Goal: Find specific page/section: Find specific page/section

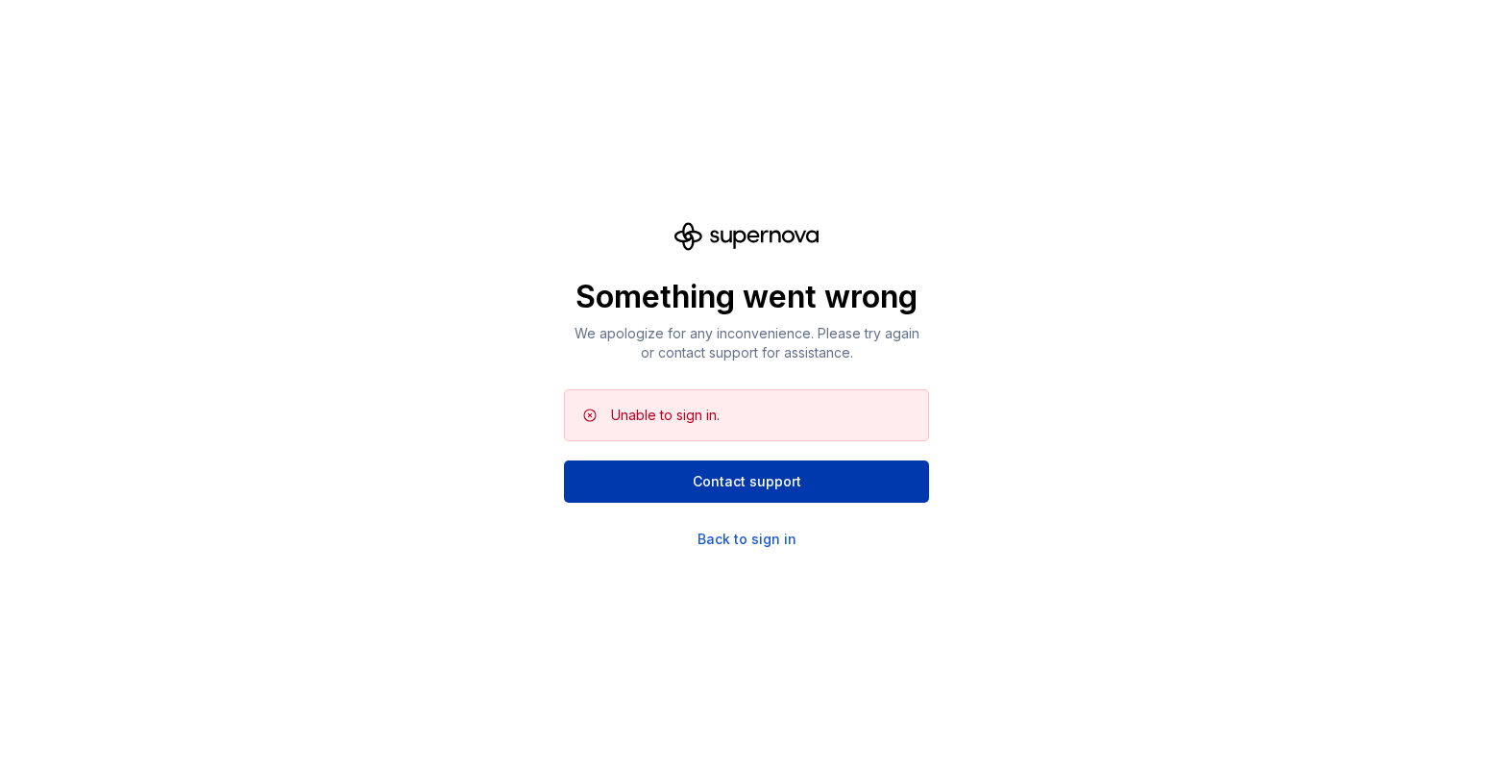
click at [705, 476] on span "Contact support" at bounding box center [747, 481] width 109 height 19
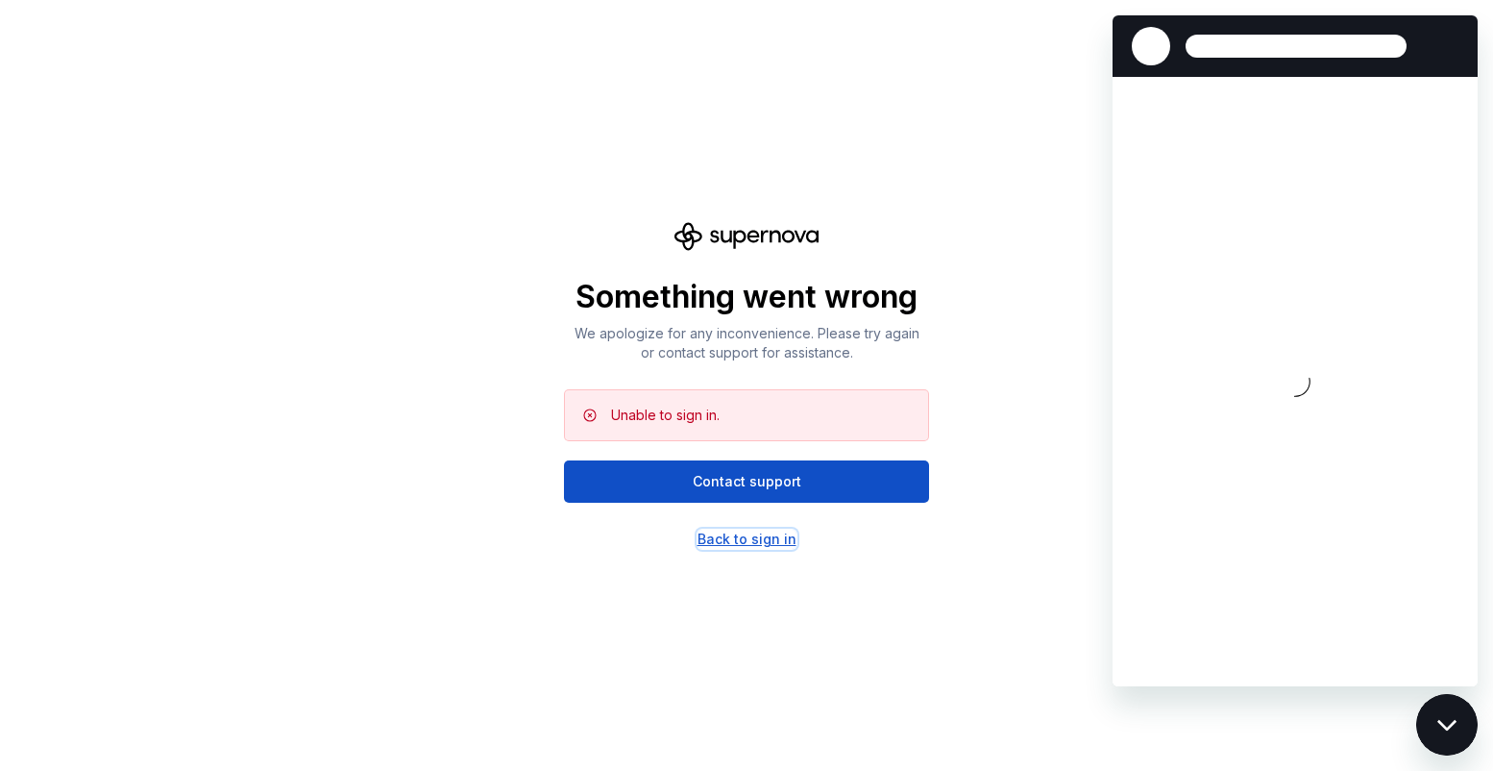
click at [728, 533] on div "Back to sign in" at bounding box center [747, 539] width 99 height 19
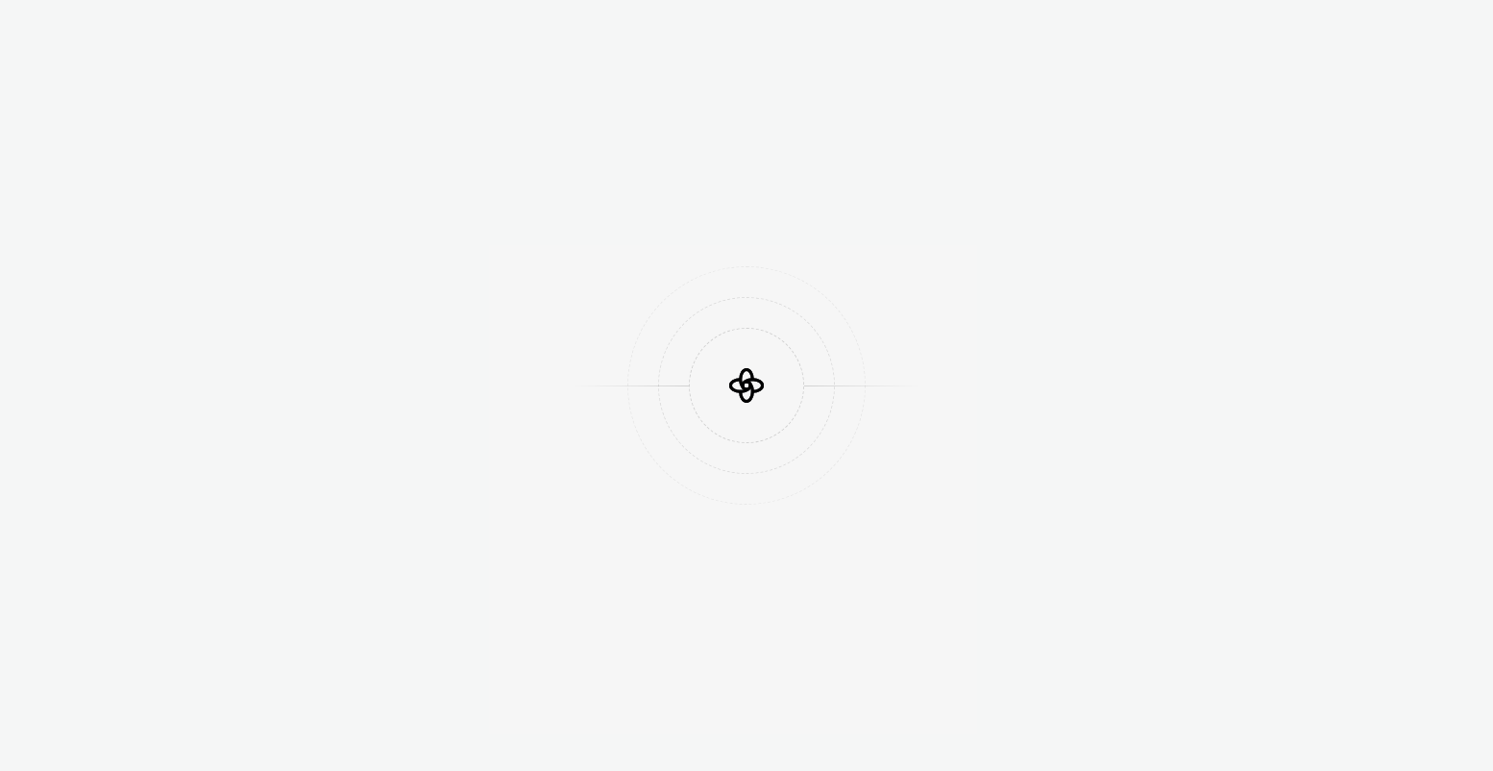
scroll to position [509, 0]
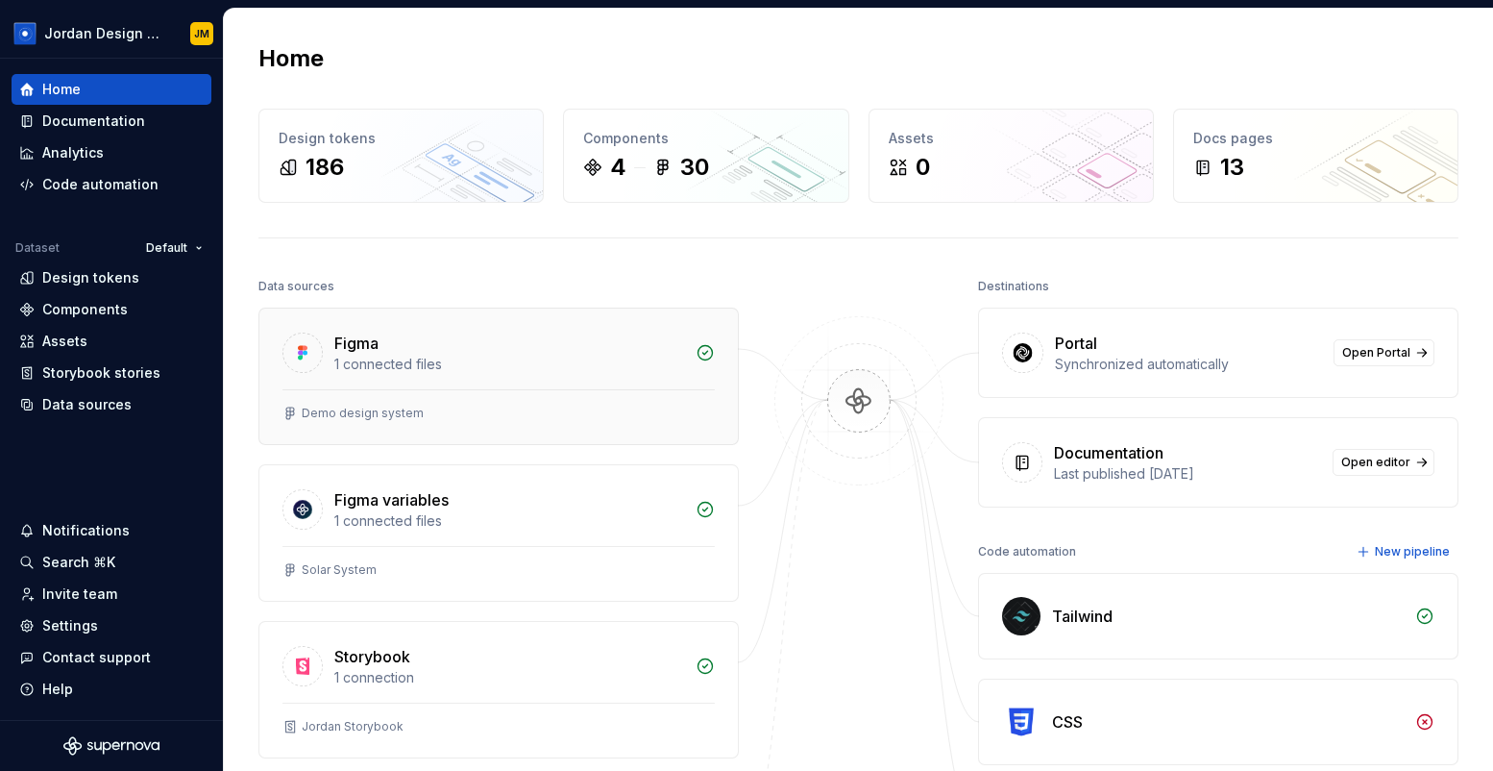
click at [360, 355] on div "1 connected files" at bounding box center [509, 364] width 350 height 19
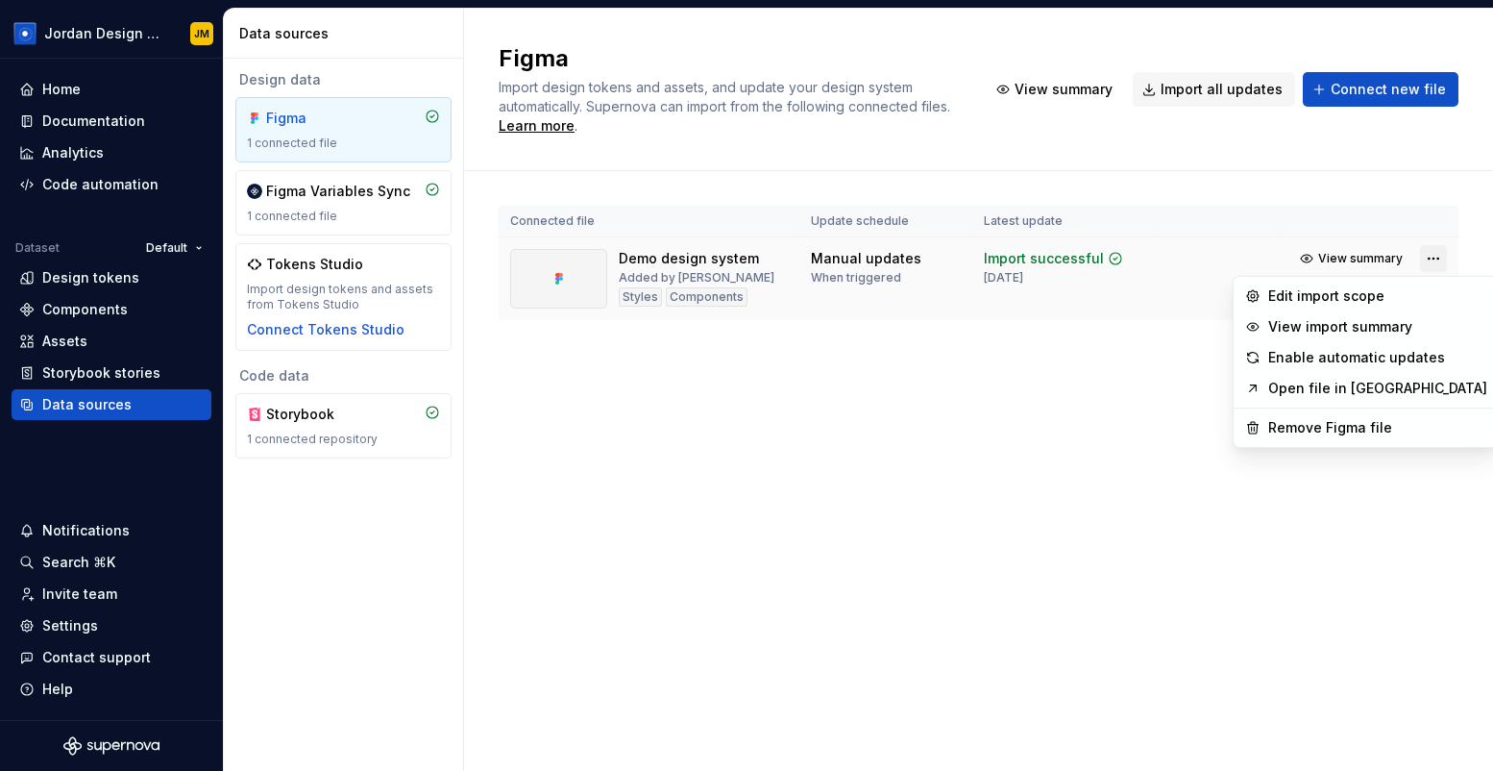
click at [1425, 259] on html "Jordan Design System JM Home Documentation Analytics Code automation Dataset De…" at bounding box center [746, 385] width 1493 height 771
click at [1356, 260] on html "Jordan Design System JM Home Documentation Analytics Code automation Dataset De…" at bounding box center [746, 385] width 1493 height 771
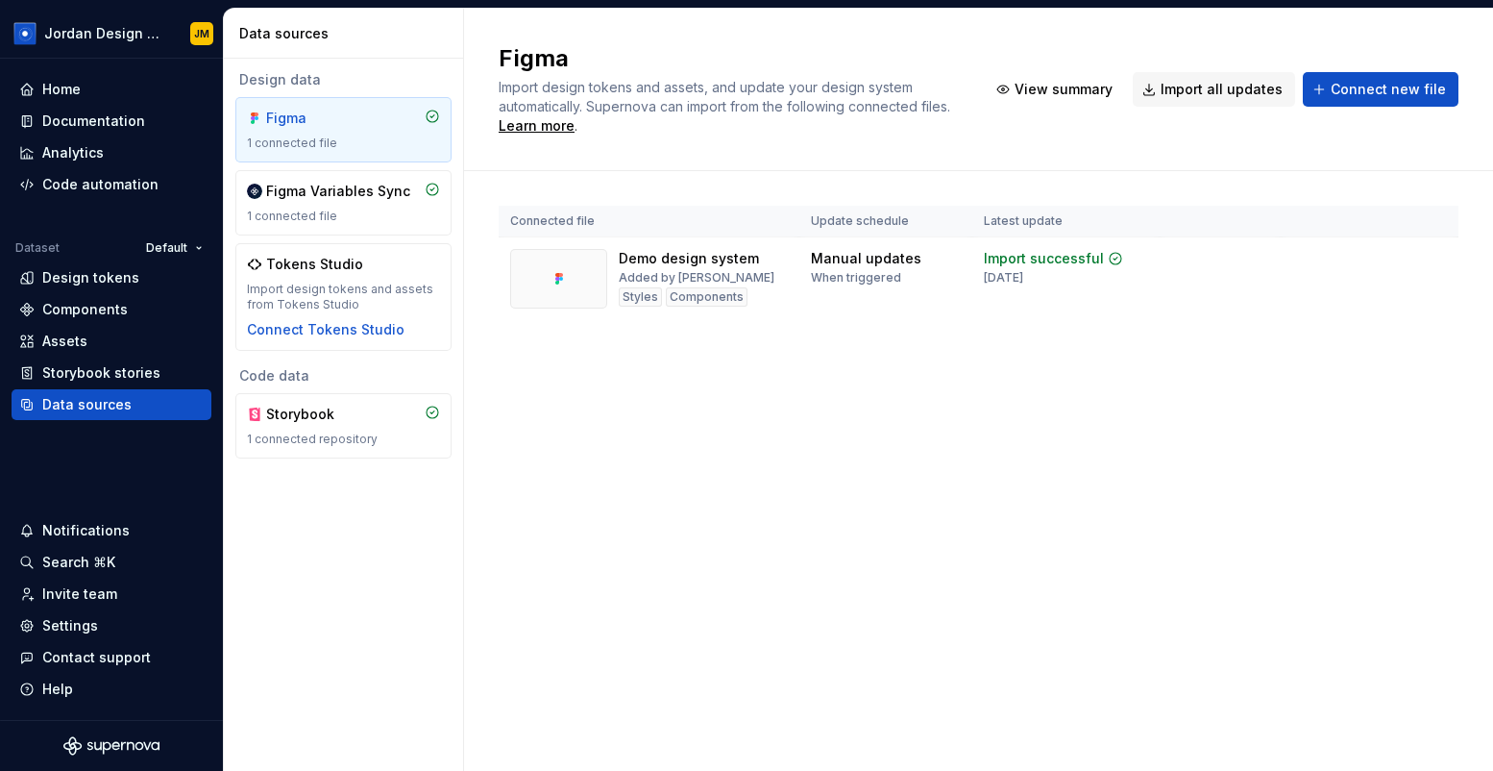
scroll to position [509, 0]
